Goal: Feedback & Contribution: Leave review/rating

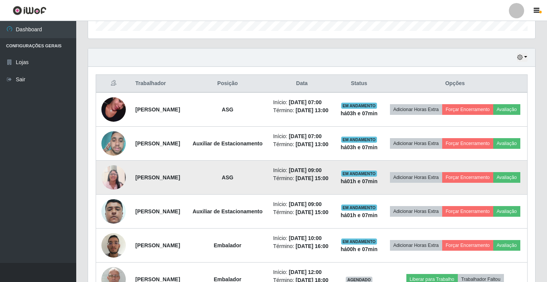
scroll to position [239, 0]
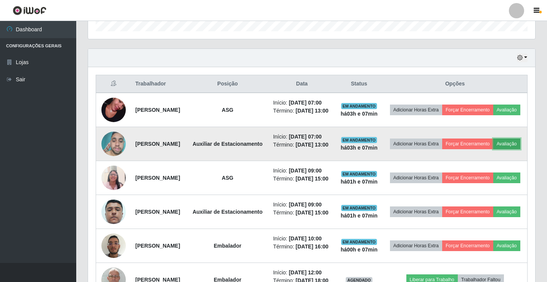
click at [493, 149] on button "Avaliação" at bounding box center [506, 143] width 27 height 11
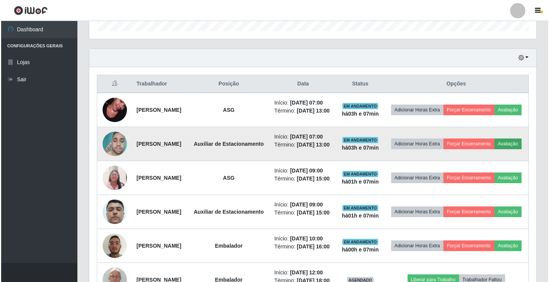
scroll to position [158, 443]
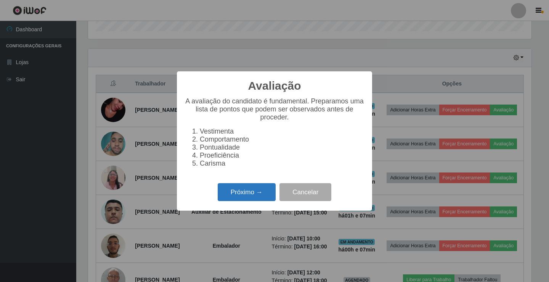
click at [254, 196] on button "Próximo →" at bounding box center [247, 192] width 58 height 18
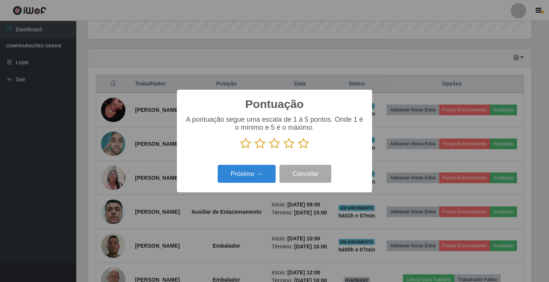
click at [260, 143] on icon at bounding box center [260, 143] width 11 height 11
click at [255, 149] on input "radio" at bounding box center [255, 149] width 0 height 0
click at [248, 170] on button "Próximo →" at bounding box center [247, 174] width 58 height 18
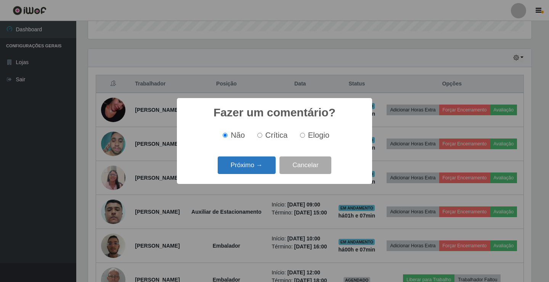
click at [250, 169] on button "Próximo →" at bounding box center [247, 165] width 58 height 18
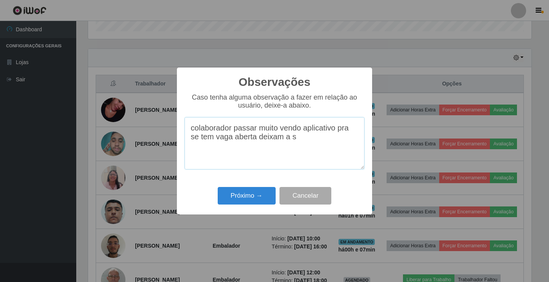
click at [300, 141] on textarea "colaborador passar muito vendo aplicativo pra se tem vaga aberta deixam a s" at bounding box center [275, 143] width 180 height 52
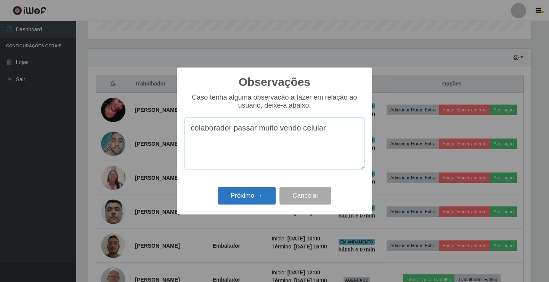
type textarea "colaborador passar muito vendo celular"
click at [252, 197] on button "Próximo →" at bounding box center [247, 196] width 58 height 18
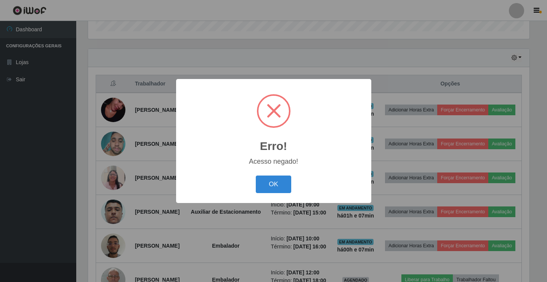
scroll to position [158, 443]
click at [275, 182] on button "OK" at bounding box center [274, 184] width 35 height 18
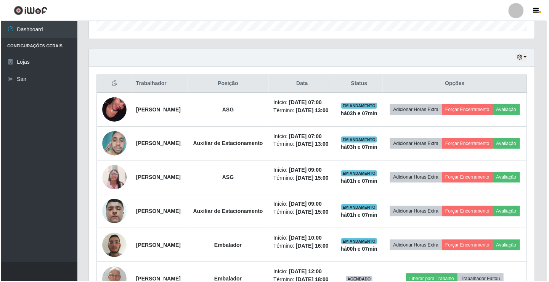
scroll to position [158, 447]
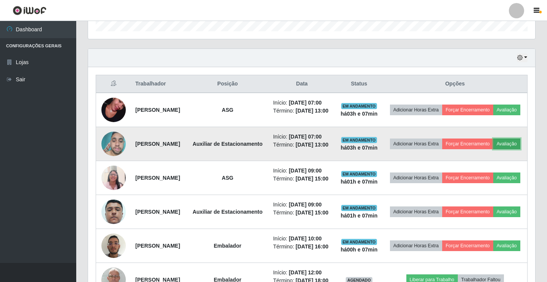
click at [493, 149] on button "Avaliação" at bounding box center [506, 143] width 27 height 11
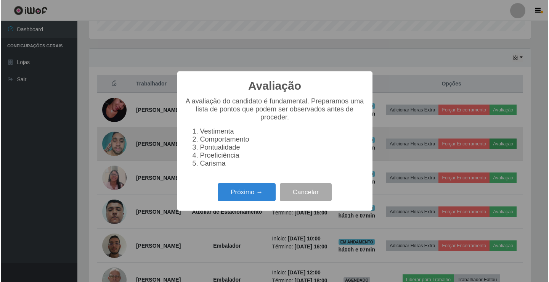
scroll to position [158, 443]
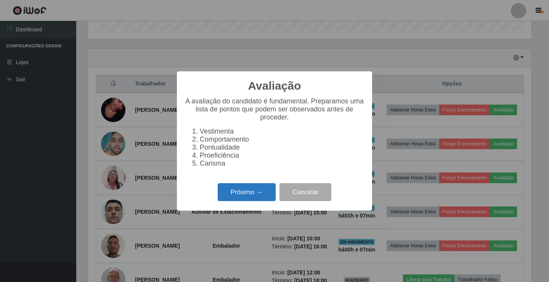
click at [242, 193] on button "Próximo →" at bounding box center [247, 192] width 58 height 18
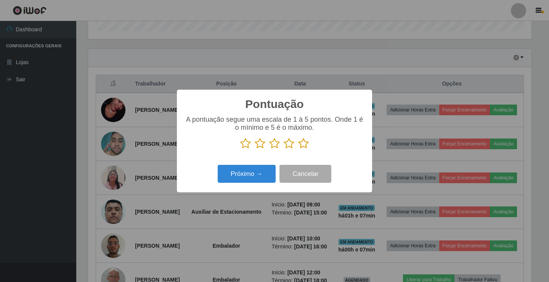
scroll to position [381139, 380854]
click at [262, 145] on icon at bounding box center [260, 143] width 11 height 11
click at [255, 149] on input "radio" at bounding box center [255, 149] width 0 height 0
click at [251, 168] on button "Próximo →" at bounding box center [247, 174] width 58 height 18
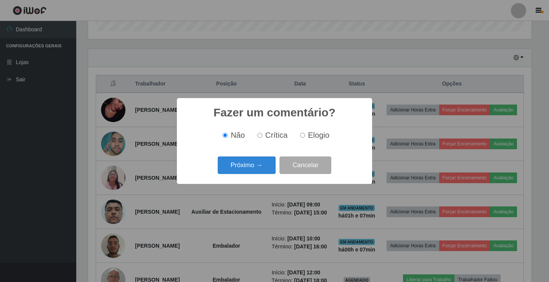
click at [251, 168] on button "Próximo →" at bounding box center [247, 165] width 58 height 18
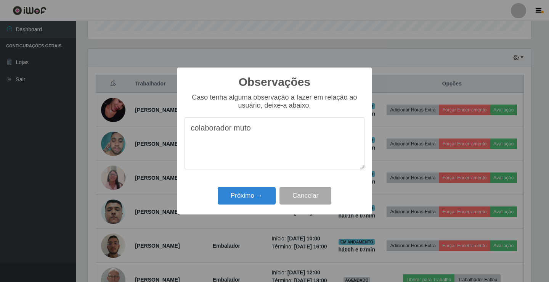
click at [244, 130] on textarea "colaborador muto" at bounding box center [275, 143] width 180 height 52
click at [259, 128] on textarea "colaborador muito" at bounding box center [275, 143] width 180 height 52
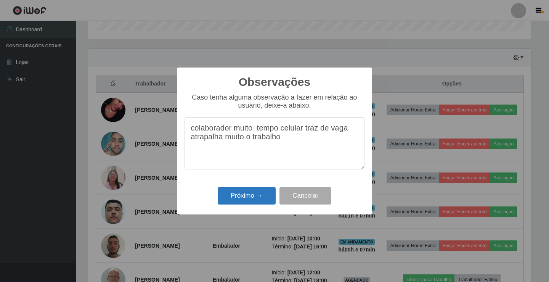
type textarea "colaborador muito tempo celular traz de vaga atrapalha muito o trabalho"
click at [237, 199] on button "Próximo →" at bounding box center [247, 196] width 58 height 18
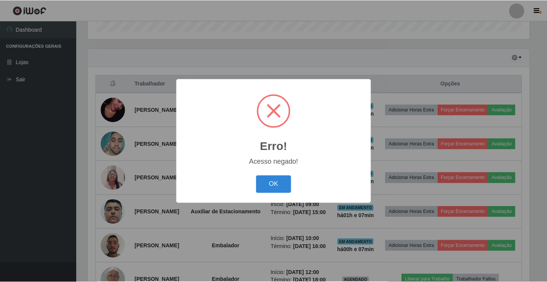
scroll to position [158, 443]
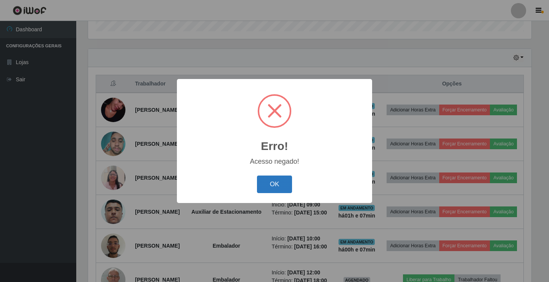
click at [270, 185] on button "OK" at bounding box center [274, 184] width 35 height 18
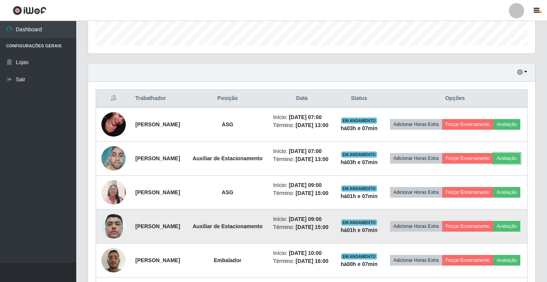
scroll to position [201, 0]
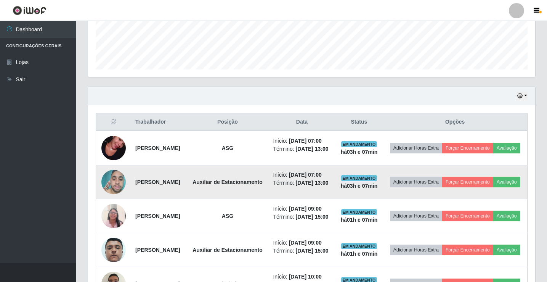
click at [171, 185] on strong "[PERSON_NAME]" at bounding box center [157, 182] width 45 height 6
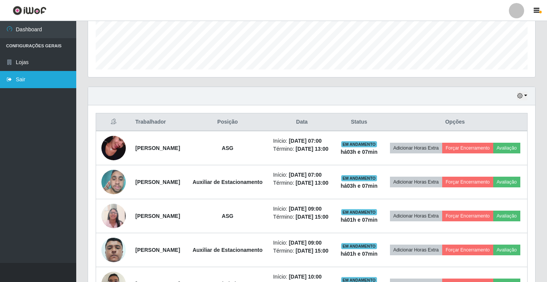
click at [21, 79] on link "Sair" at bounding box center [38, 79] width 76 height 17
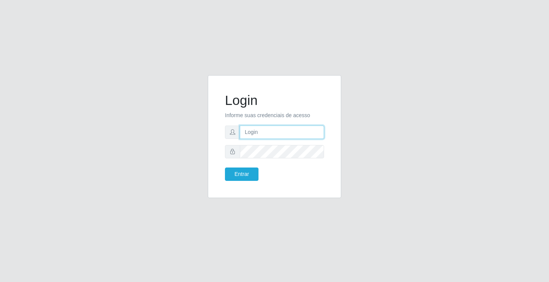
click at [257, 131] on input "text" at bounding box center [282, 131] width 84 height 13
type input "zivaneide@ideal"
click at [225, 167] on button "Entrar" at bounding box center [242, 173] width 34 height 13
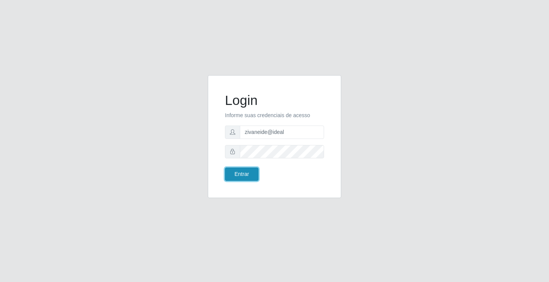
click at [255, 176] on button "Entrar" at bounding box center [242, 173] width 34 height 13
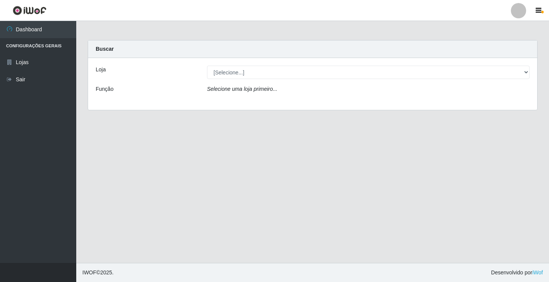
click at [530, 71] on div "[Selecione...] Ideal - Conceição" at bounding box center [368, 72] width 334 height 13
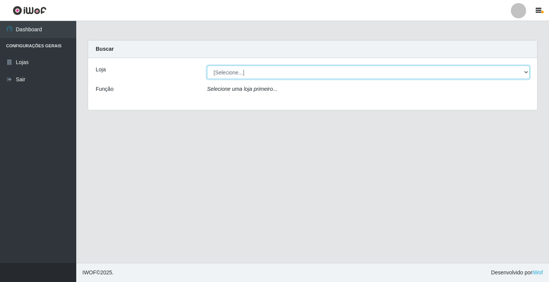
click at [525, 73] on select "[Selecione...] Ideal - Conceição" at bounding box center [368, 72] width 323 height 13
select select "231"
click at [207, 66] on select "[Selecione...] Ideal - Conceição" at bounding box center [368, 72] width 323 height 13
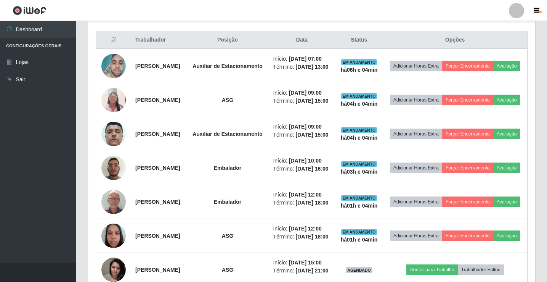
scroll to position [267, 0]
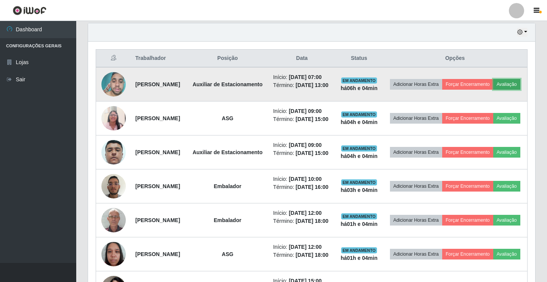
click at [493, 90] on button "Avaliação" at bounding box center [506, 84] width 27 height 11
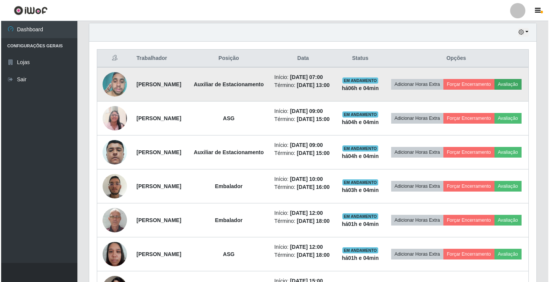
scroll to position [158, 443]
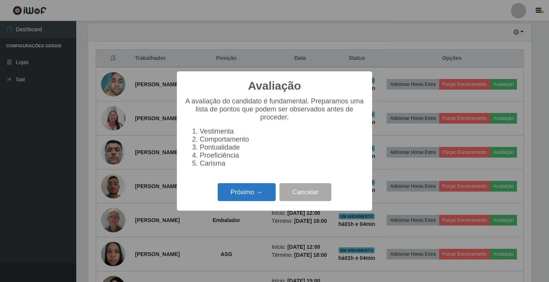
click at [248, 193] on button "Próximo →" at bounding box center [247, 192] width 58 height 18
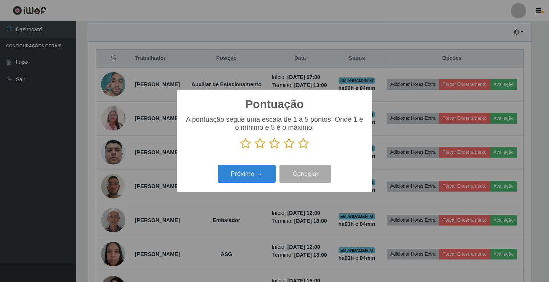
scroll to position [381139, 380854]
click at [287, 145] on icon at bounding box center [289, 143] width 11 height 11
click at [284, 149] on input "radio" at bounding box center [284, 149] width 0 height 0
click at [246, 145] on icon at bounding box center [245, 143] width 11 height 11
click at [240, 149] on input "radio" at bounding box center [240, 149] width 0 height 0
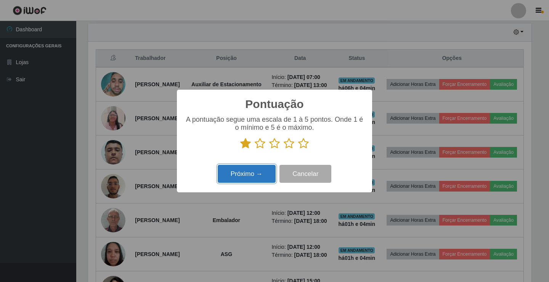
click at [239, 178] on button "Próximo →" at bounding box center [247, 174] width 58 height 18
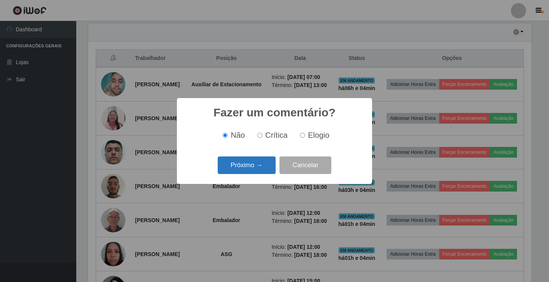
click at [239, 163] on button "Próximo →" at bounding box center [247, 165] width 58 height 18
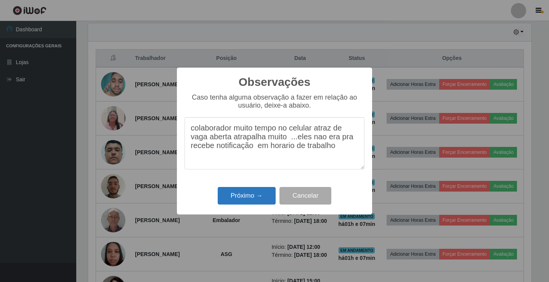
type textarea "colaborador muito tempo no celular atraz de vaga aberta atrapalha muito ...eles…"
click at [253, 194] on button "Próximo →" at bounding box center [247, 196] width 58 height 18
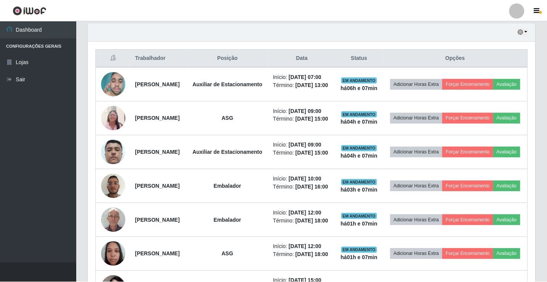
scroll to position [158, 447]
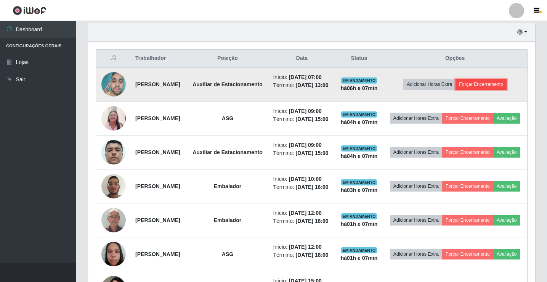
click at [507, 90] on button "Forçar Encerramento" at bounding box center [481, 84] width 51 height 11
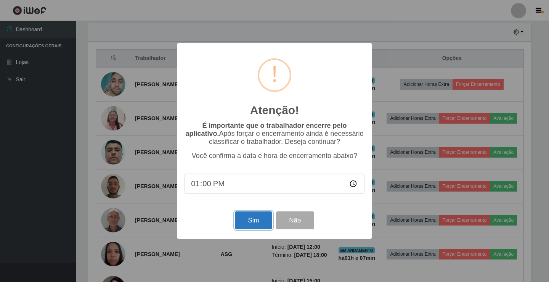
click at [260, 217] on button "Sim" at bounding box center [253, 220] width 37 height 18
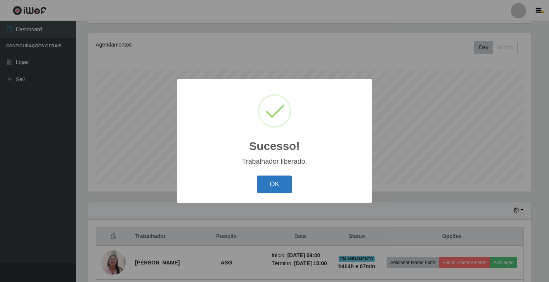
click at [282, 179] on button "OK" at bounding box center [274, 184] width 35 height 18
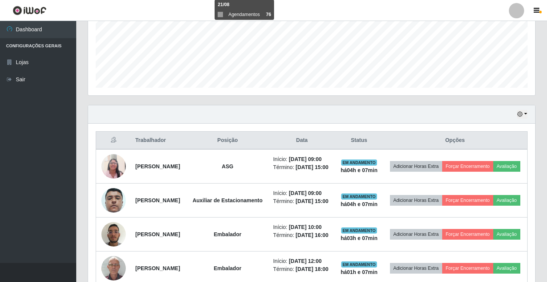
scroll to position [165, 0]
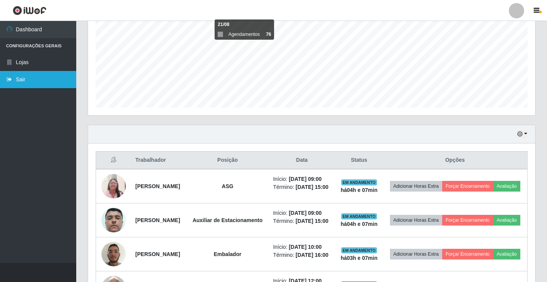
click at [53, 77] on link "Sair" at bounding box center [38, 79] width 76 height 17
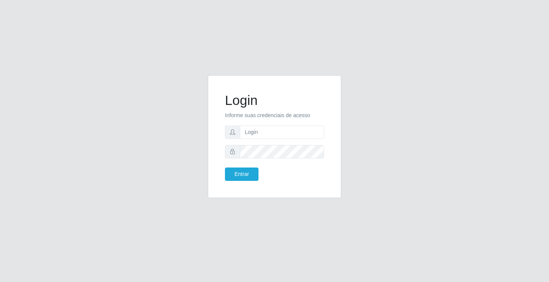
click at [443, 185] on div "Login Informe suas credenciais de acesso Entrar" at bounding box center [274, 141] width 435 height 132
